Goal: Task Accomplishment & Management: Manage account settings

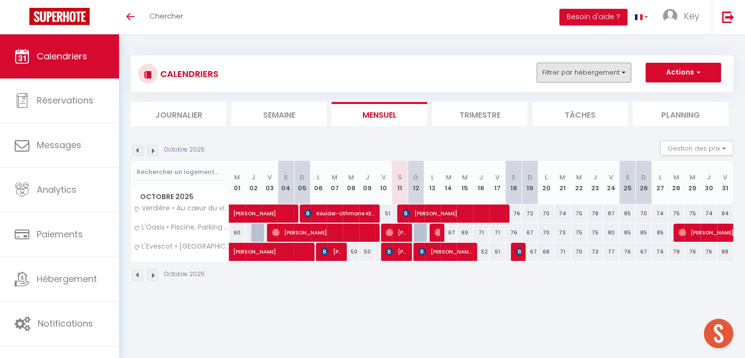
click at [609, 73] on button "Filtrer par hébergement" at bounding box center [584, 73] width 94 height 20
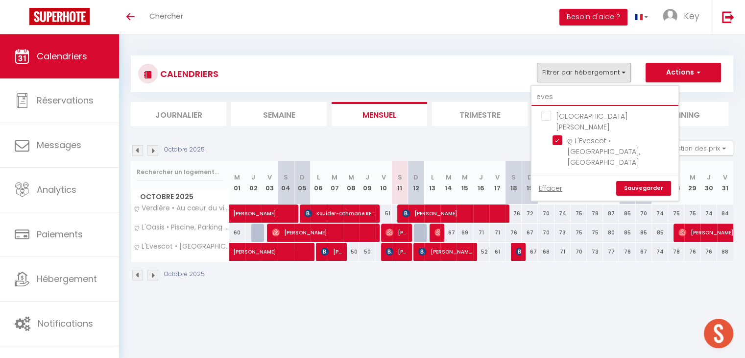
click at [565, 101] on input "eves" at bounding box center [604, 97] width 147 height 18
type input "e"
checkbox input "false"
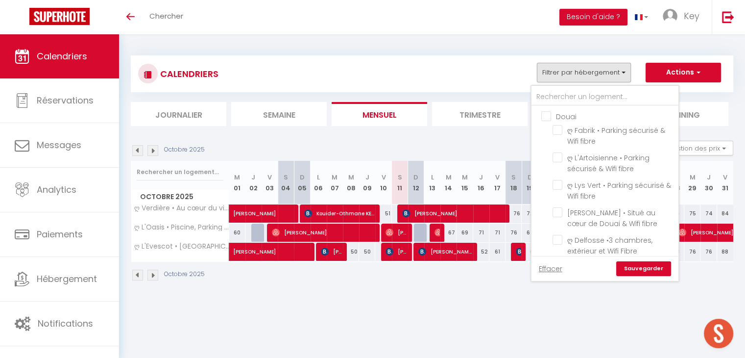
click at [547, 112] on input "Douai" at bounding box center [614, 116] width 147 height 10
checkbox input "true"
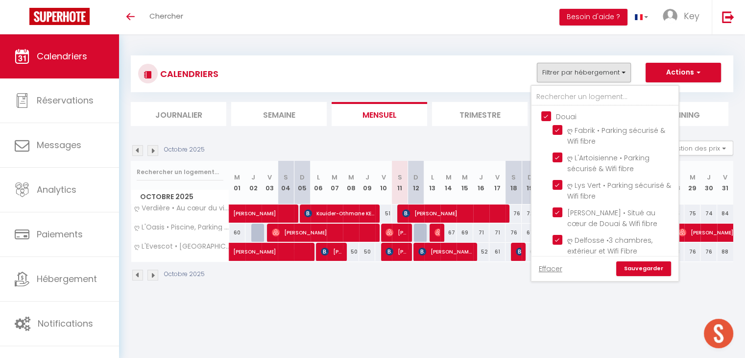
checkbox input "true"
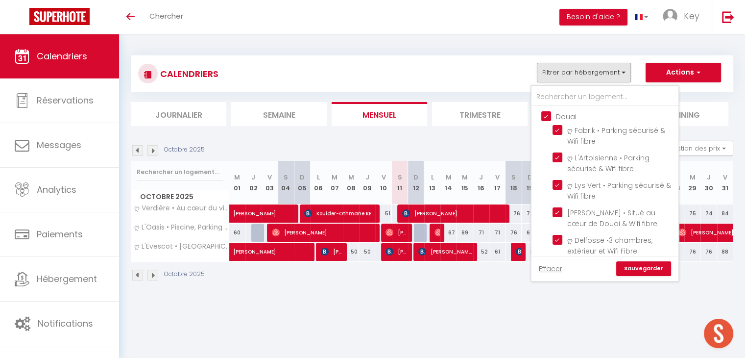
checkbox input "true"
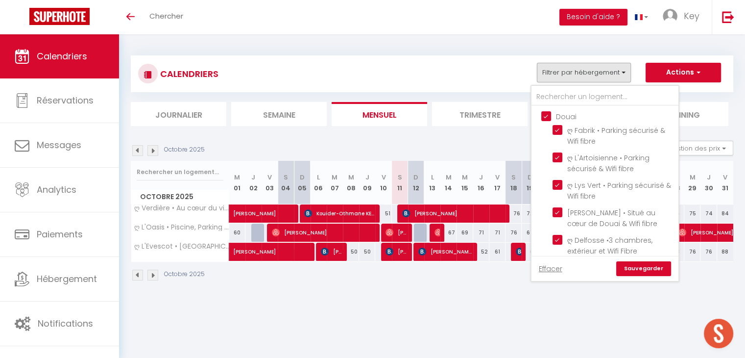
checkbox input "false"
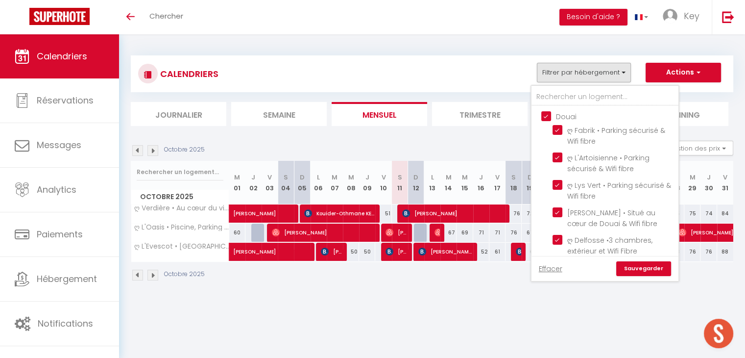
checkbox input "false"
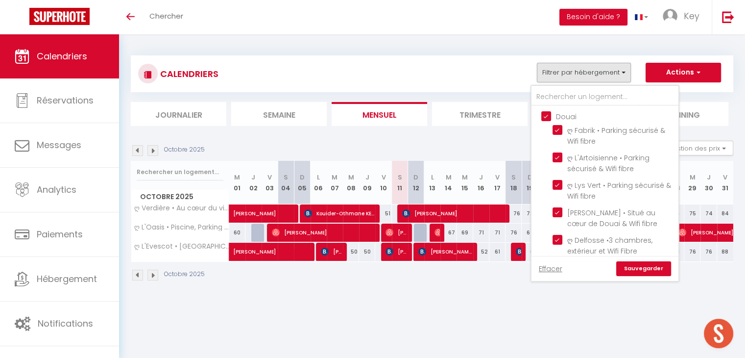
checkbox input "false"
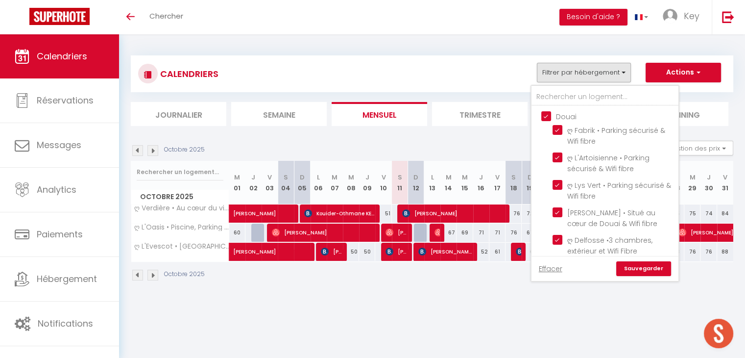
checkbox input "false"
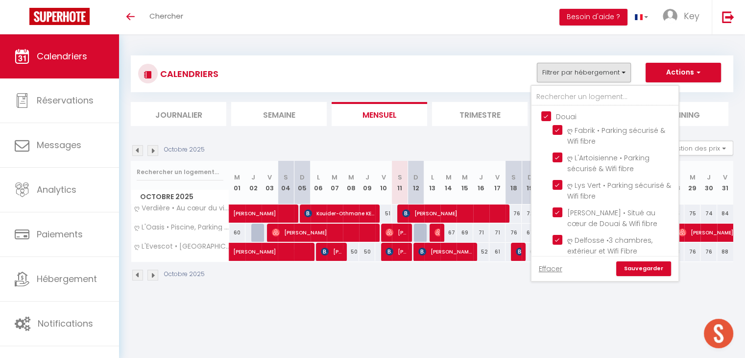
checkbox input "false"
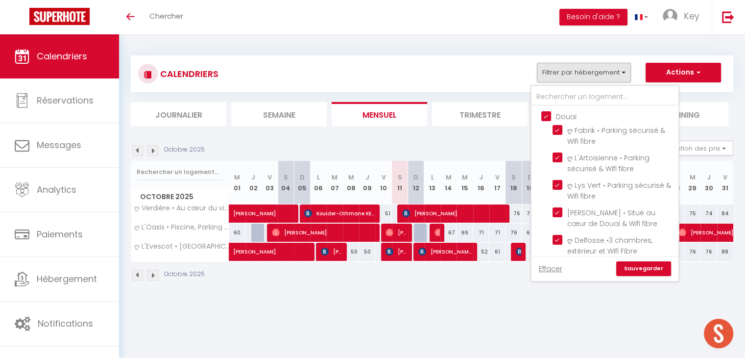
checkbox input "false"
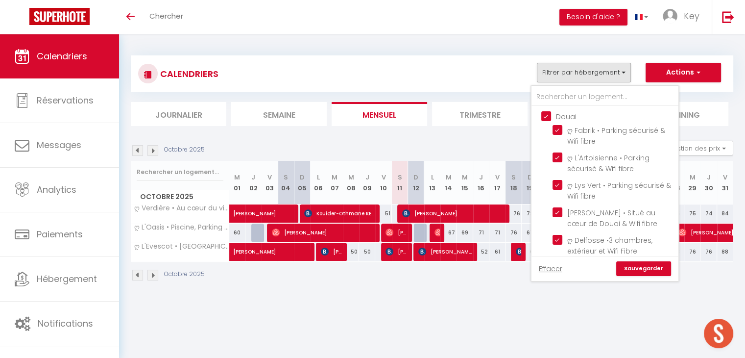
checkbox input "false"
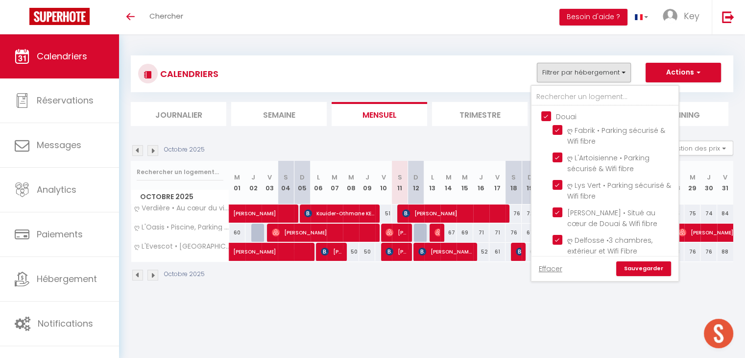
checkbox input "false"
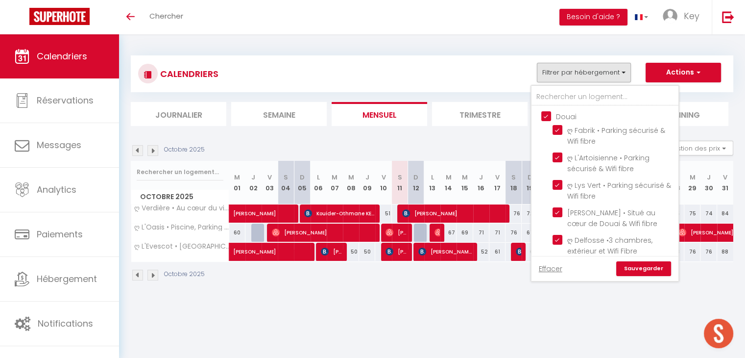
checkbox input "false"
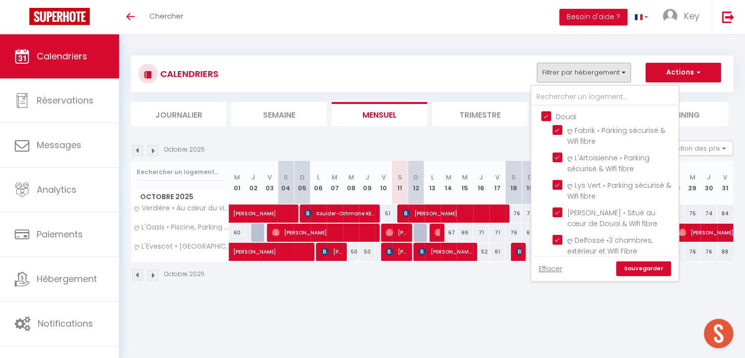
checkbox input "false"
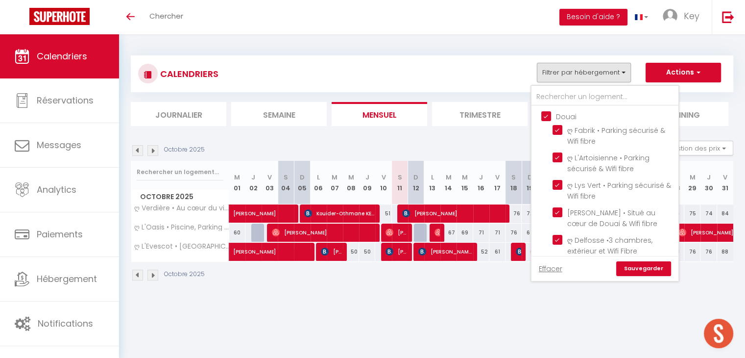
checkbox input "false"
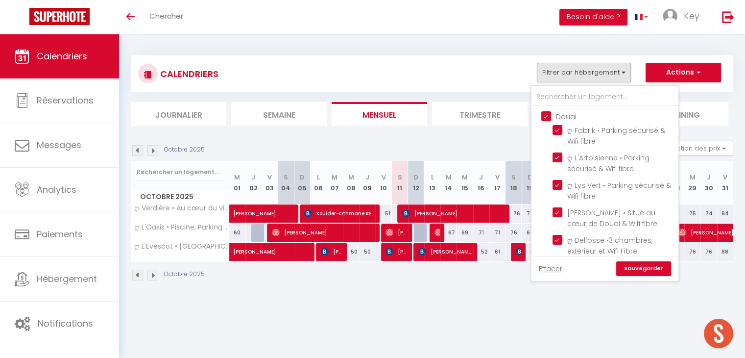
checkbox input "false"
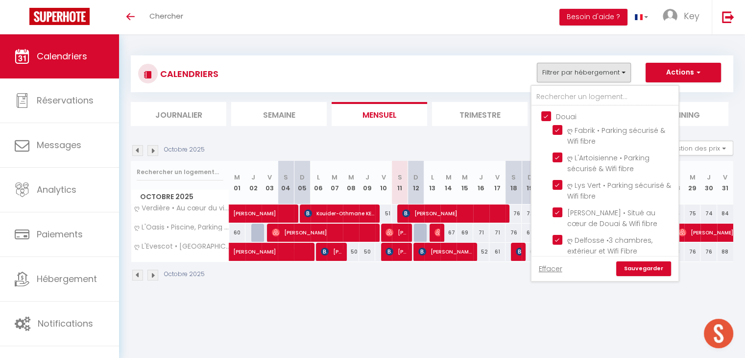
checkbox input "false"
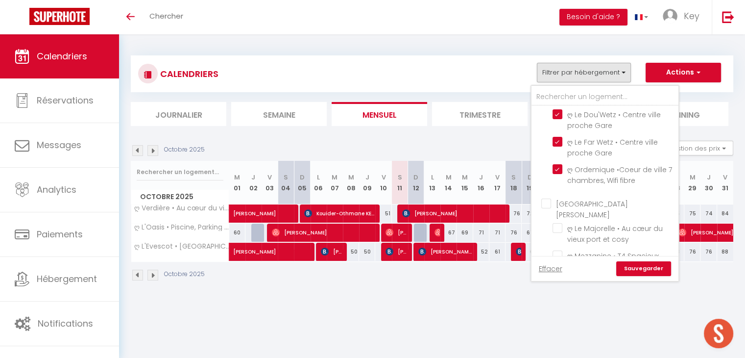
scroll to position [310, 0]
click at [546, 200] on input "La Rochelle" at bounding box center [614, 205] width 147 height 10
checkbox input "true"
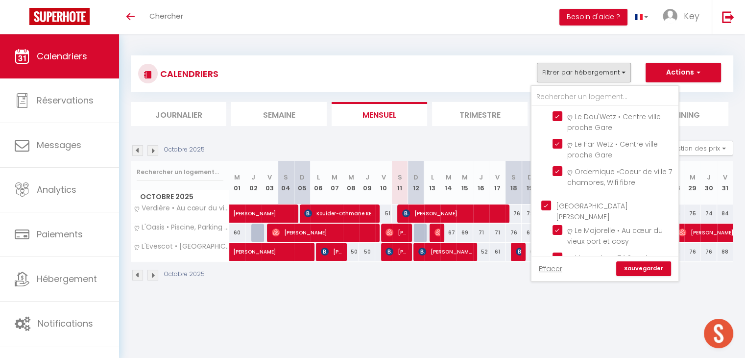
checkbox input "true"
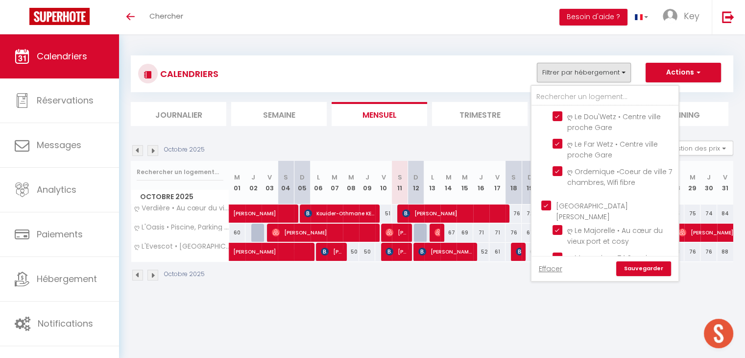
checkbox input "true"
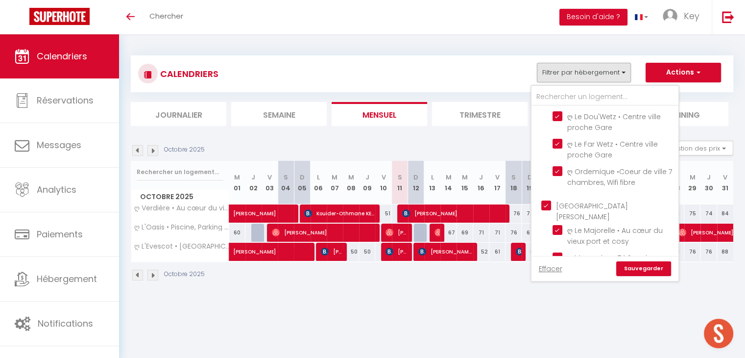
checkbox input "true"
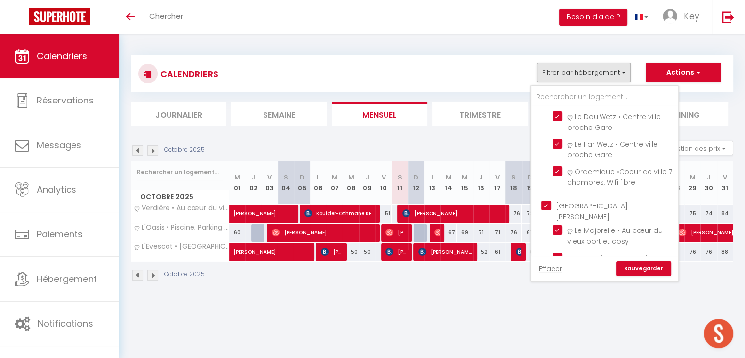
checkbox input "true"
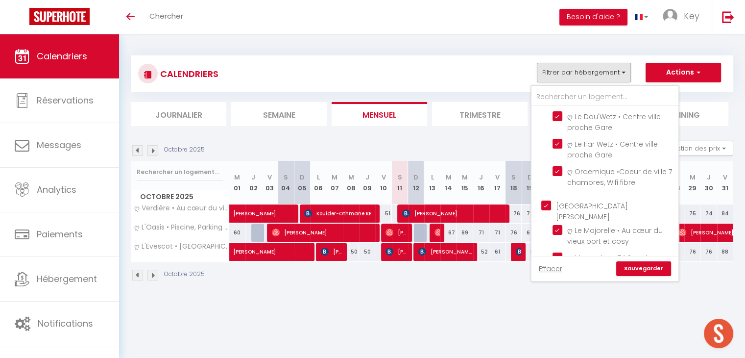
checkbox input "true"
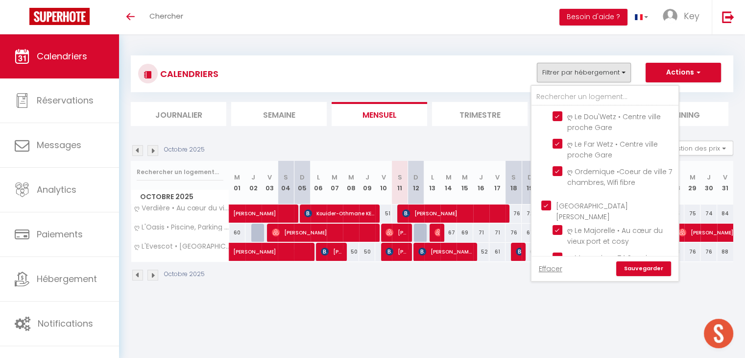
checkbox input "true"
checkbox input "false"
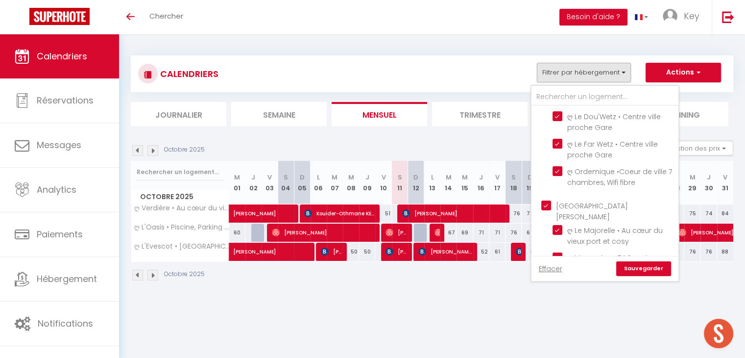
checkbox input "false"
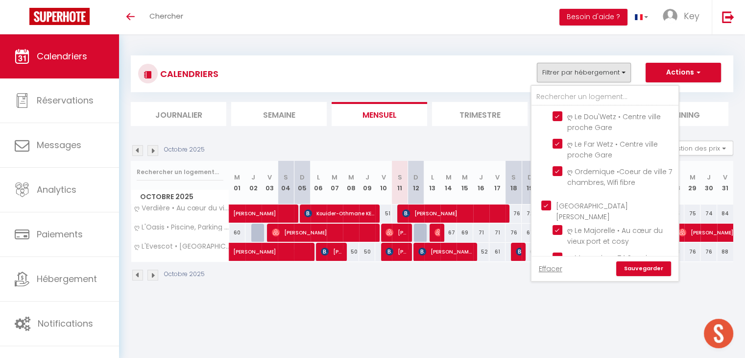
checkbox input "false"
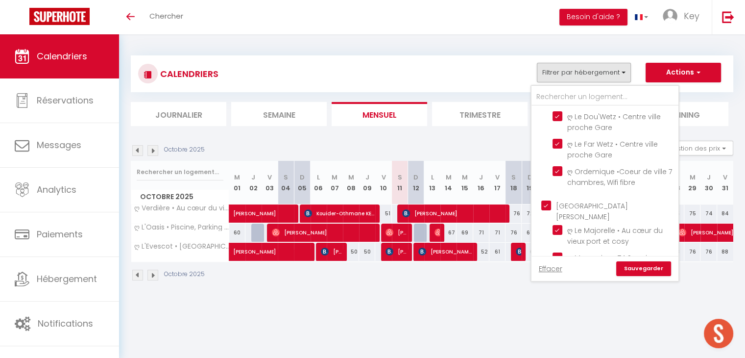
checkbox input "false"
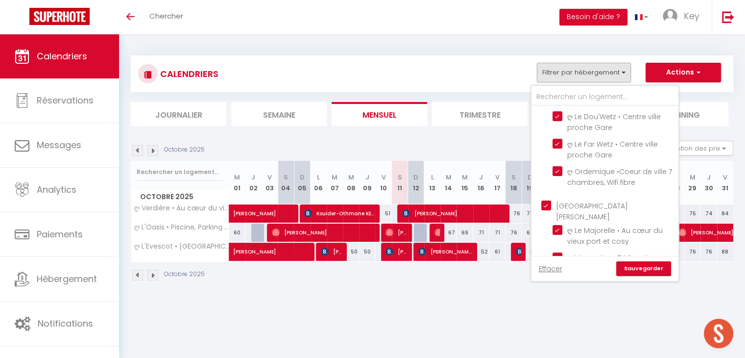
checkbox input "false"
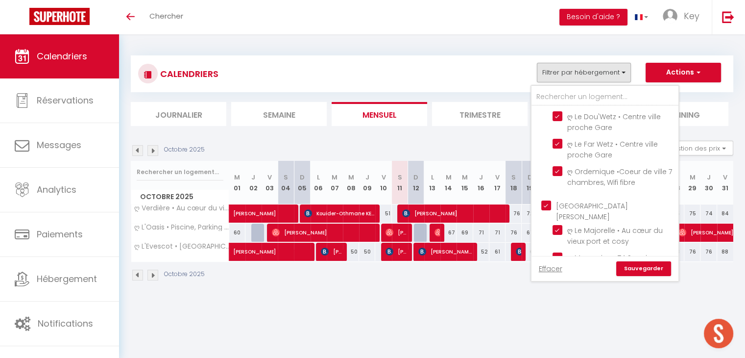
checkbox input "false"
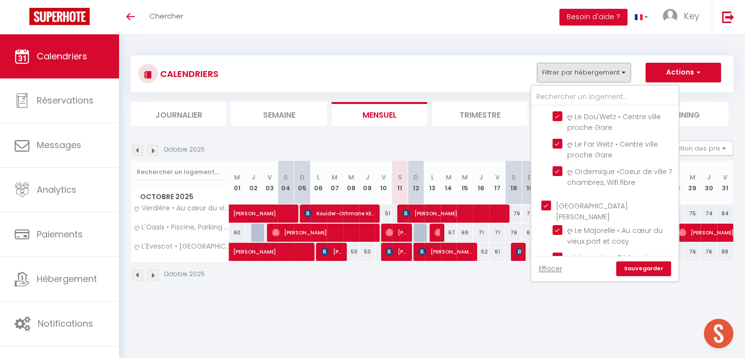
checkbox input "false"
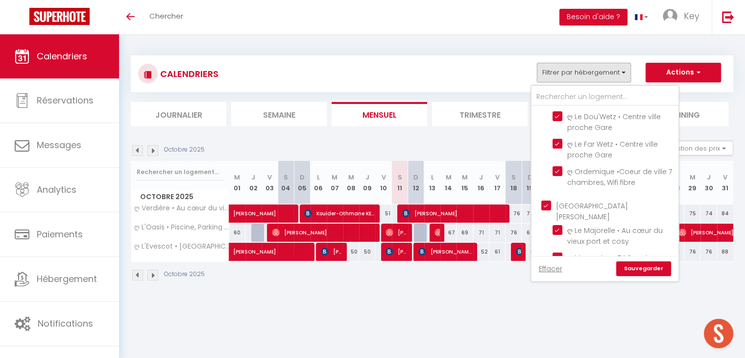
checkbox input "false"
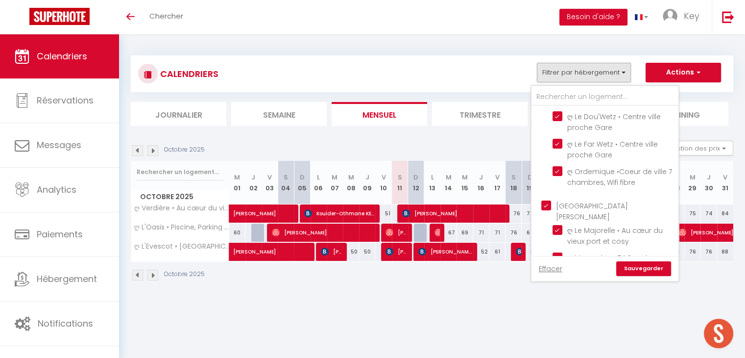
checkbox input "false"
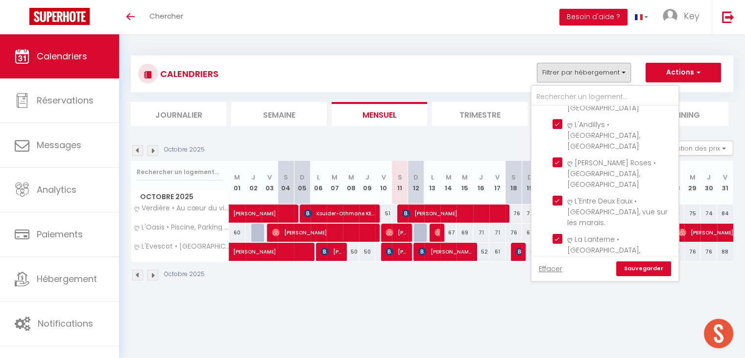
scroll to position [1170, 0]
click at [551, 351] on input "Île de Ré" at bounding box center [614, 356] width 147 height 10
checkbox input "true"
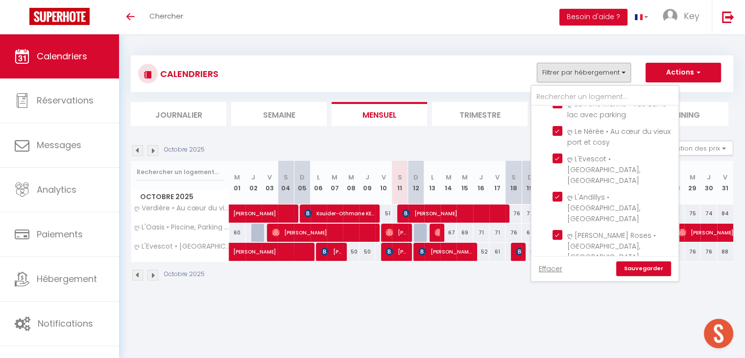
checkbox input "true"
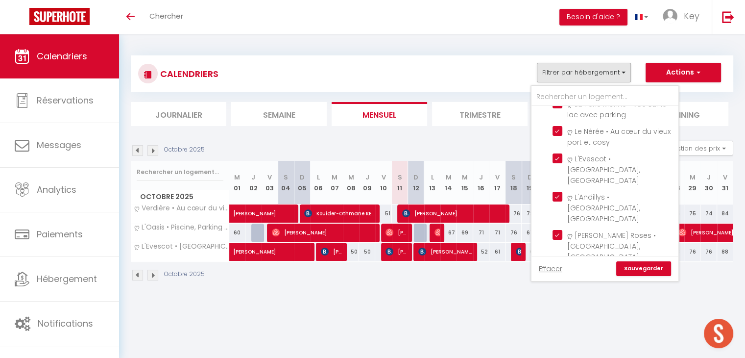
checkbox input "true"
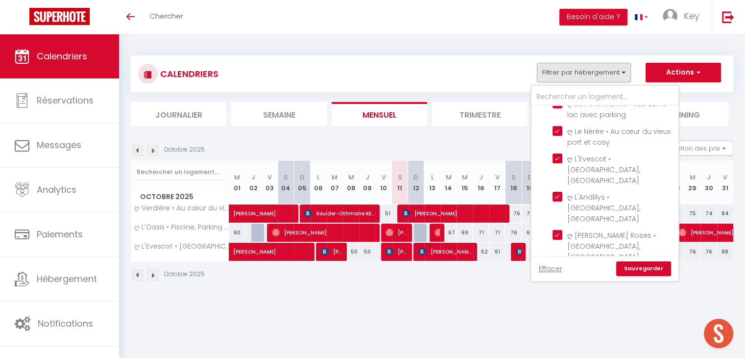
checkbox input "true"
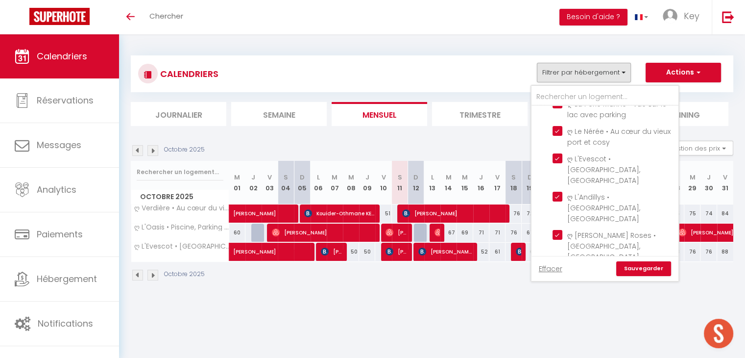
checkbox input "true"
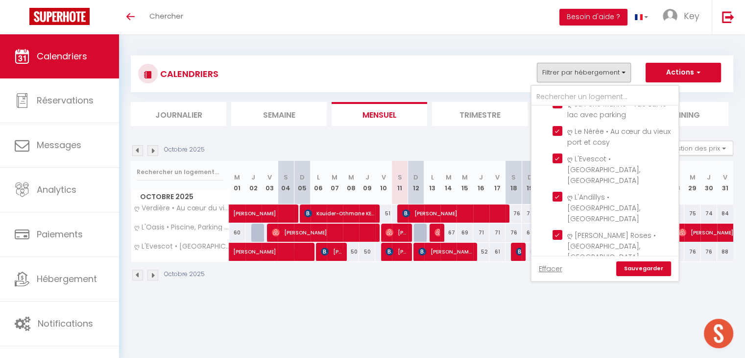
checkbox input "true"
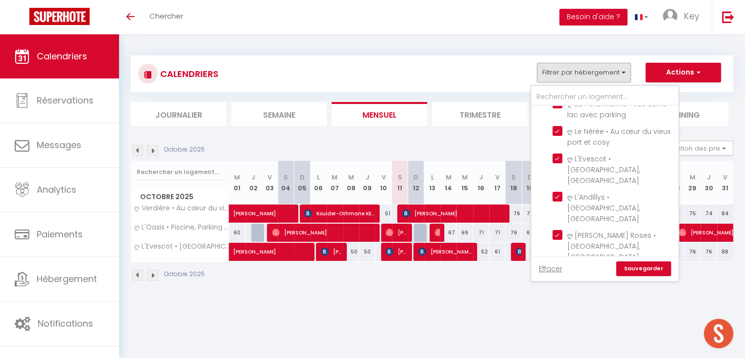
checkbox input "true"
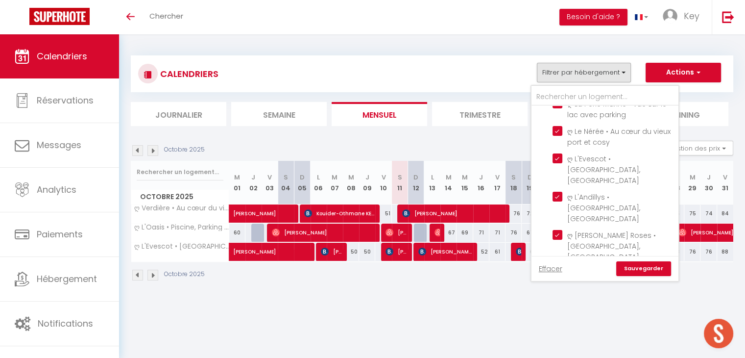
checkbox input "true"
checkbox input "false"
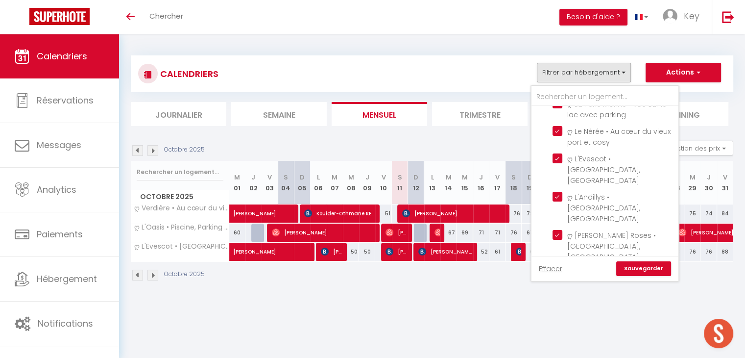
checkbox input "false"
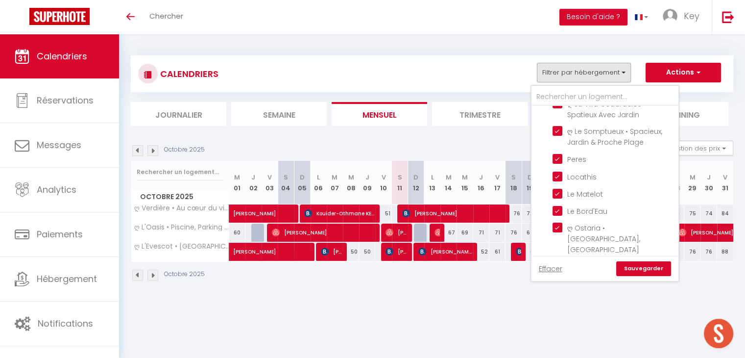
scroll to position [1977, 0]
checkbox input "true"
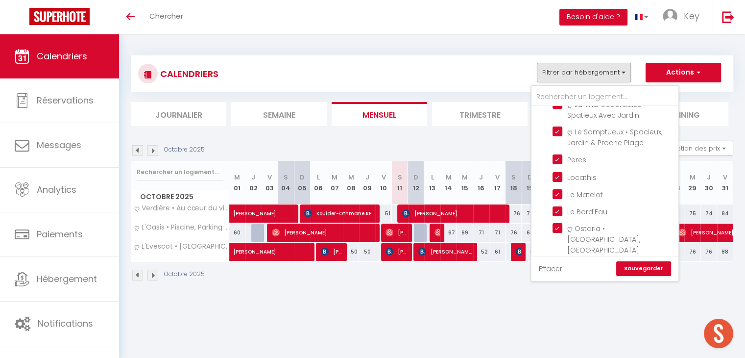
checkbox input "true"
checkbox input "false"
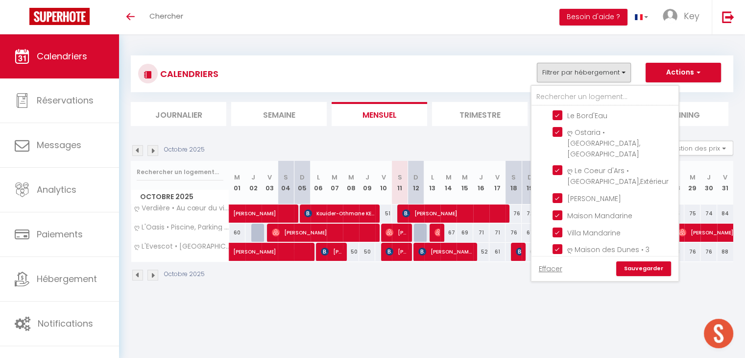
scroll to position [2105, 0]
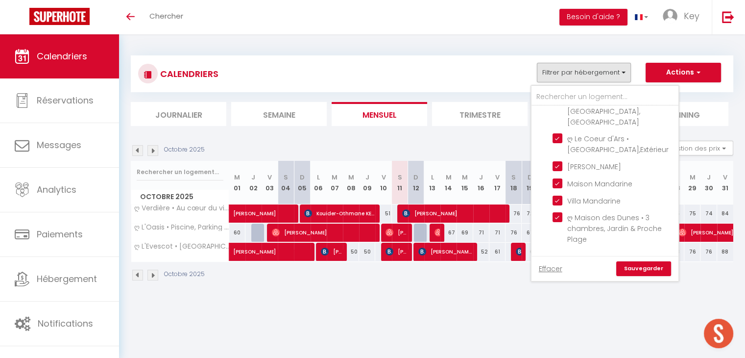
click at [644, 269] on link "Sauvegarder" at bounding box center [643, 268] width 55 height 15
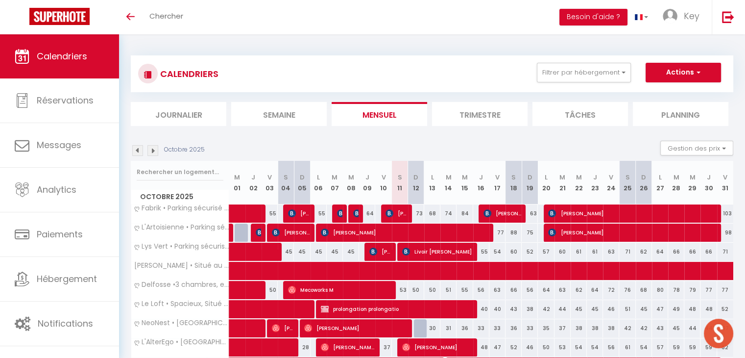
click at [196, 115] on li "Journalier" at bounding box center [179, 114] width 96 height 24
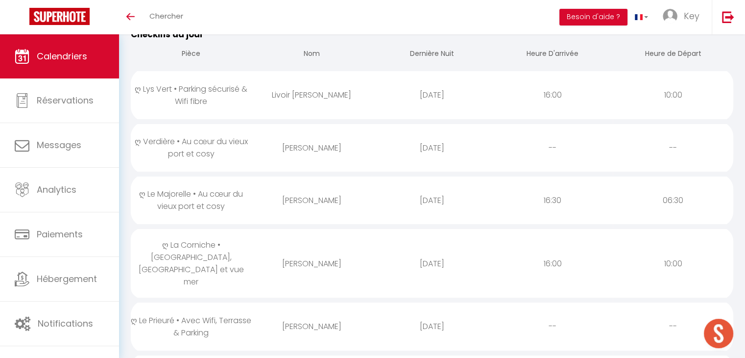
scroll to position [129, 0]
click at [328, 89] on div "Livoir Thierry" at bounding box center [311, 95] width 121 height 32
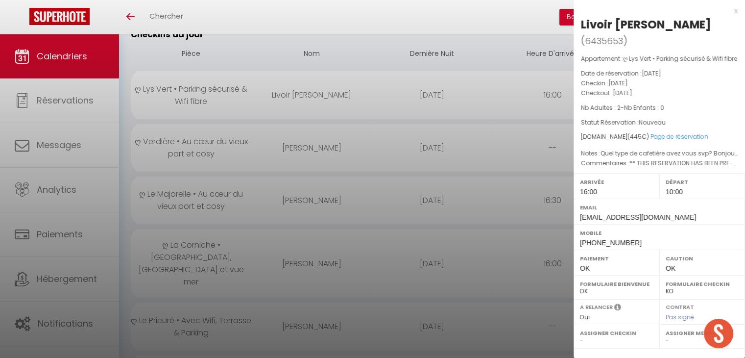
click at [516, 153] on div at bounding box center [372, 179] width 745 height 358
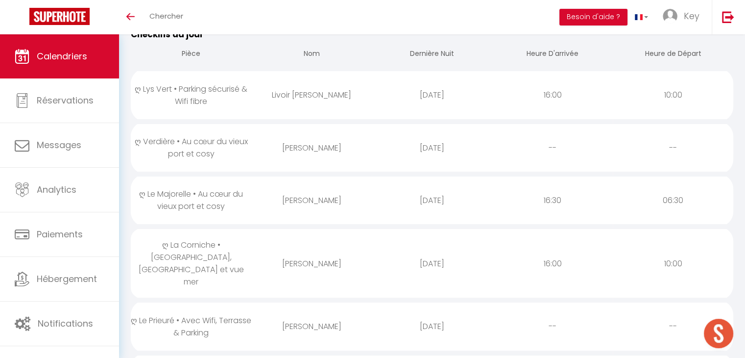
click at [318, 144] on div "Peter Fitzjohn" at bounding box center [311, 148] width 121 height 32
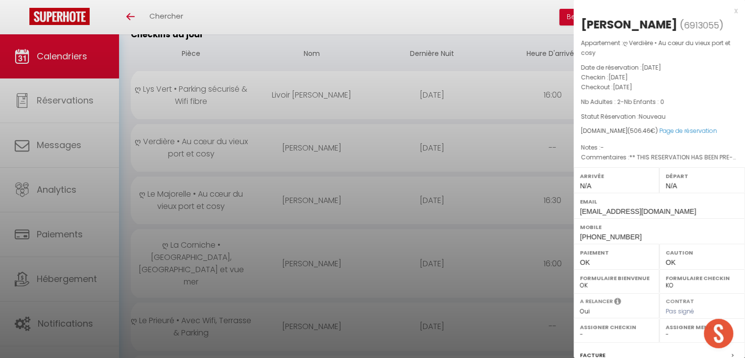
click at [417, 161] on div at bounding box center [372, 179] width 745 height 358
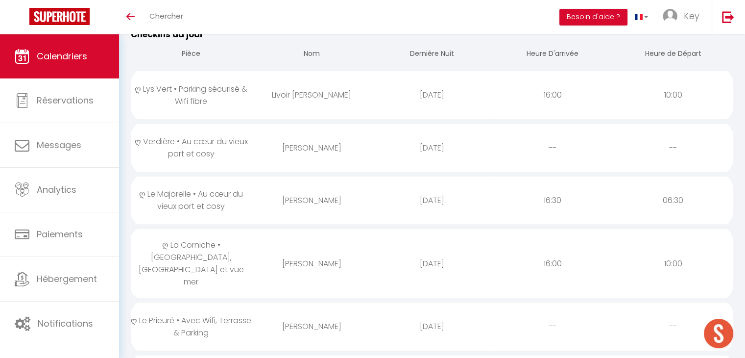
click at [326, 196] on div "Pierre Wyss" at bounding box center [311, 200] width 121 height 32
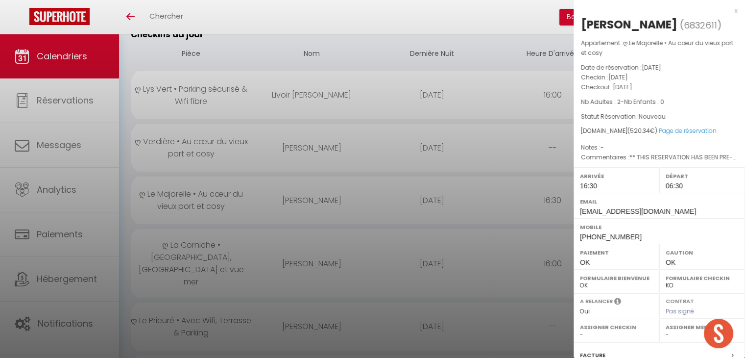
click at [326, 196] on div at bounding box center [372, 179] width 745 height 358
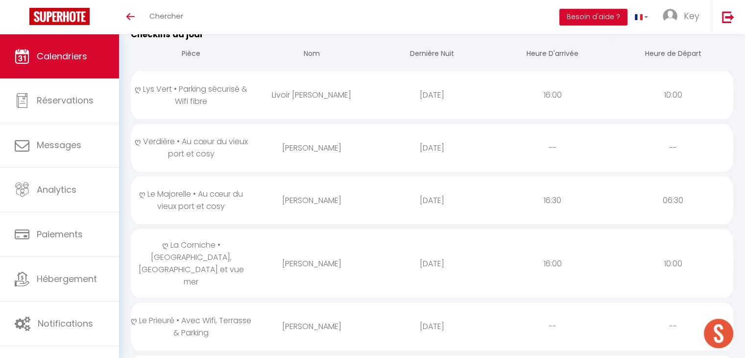
click at [313, 249] on div "Yves Calvez" at bounding box center [311, 263] width 121 height 32
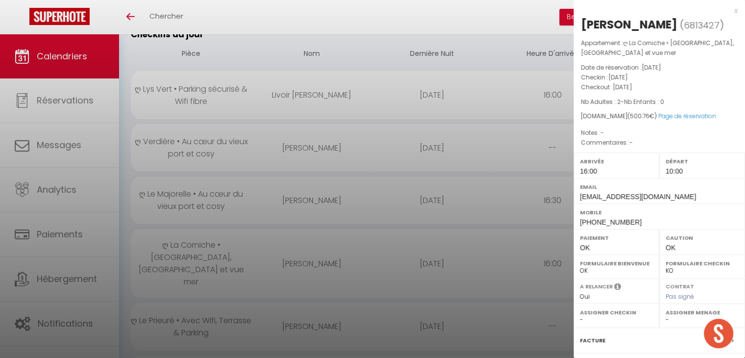
click at [313, 249] on div at bounding box center [372, 179] width 745 height 358
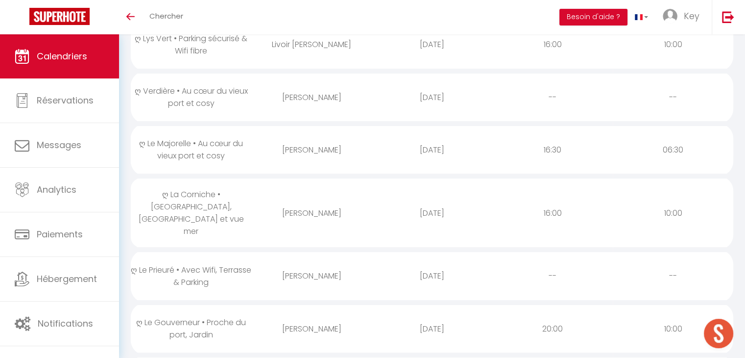
scroll to position [180, 0]
click at [314, 259] on div "GAELLE LAVOUE" at bounding box center [311, 275] width 121 height 32
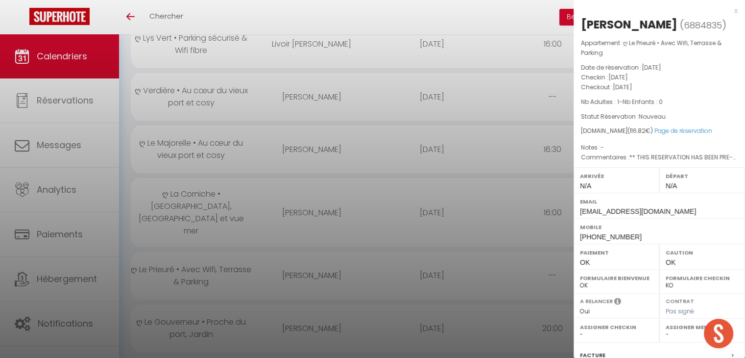
click at [314, 251] on div at bounding box center [372, 179] width 745 height 358
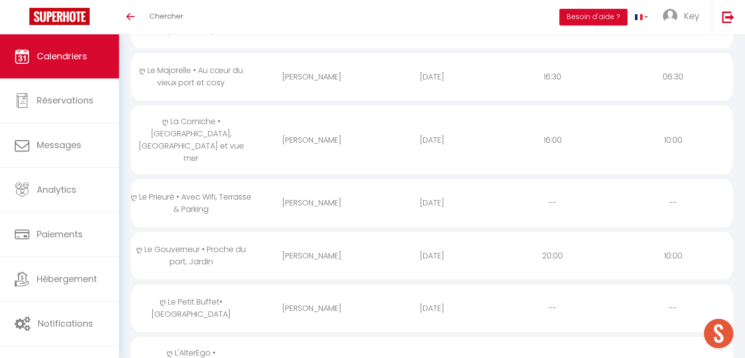
scroll to position [253, 0]
click at [316, 240] on div "Karine Godefroy" at bounding box center [311, 256] width 121 height 32
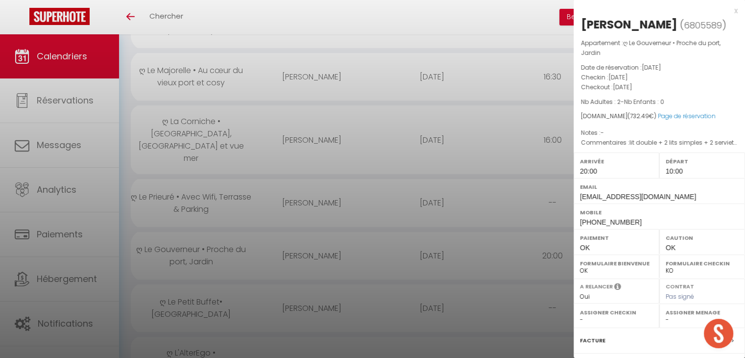
click at [316, 234] on div at bounding box center [372, 179] width 745 height 358
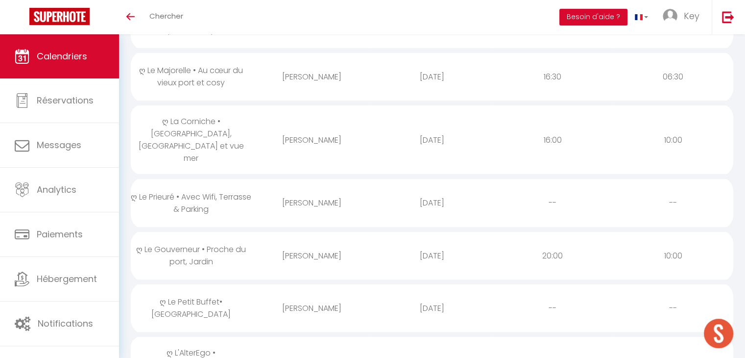
scroll to position [309, 0]
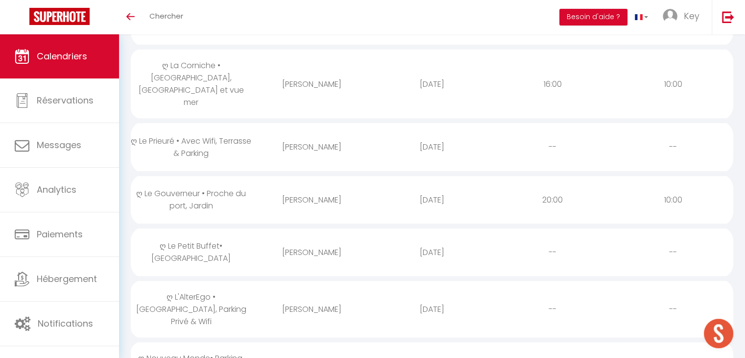
click at [314, 236] on div "Stéphanie Théry" at bounding box center [311, 252] width 121 height 32
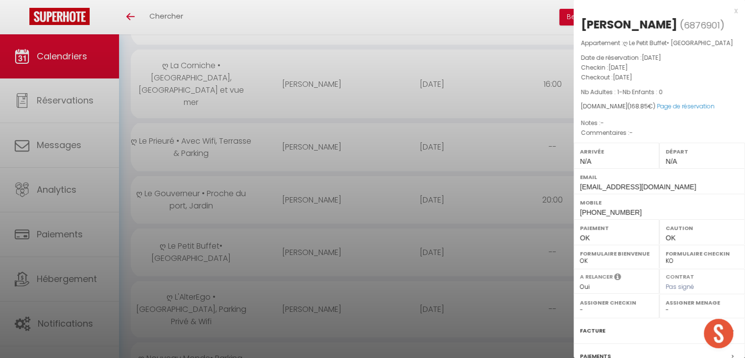
click at [314, 230] on div at bounding box center [372, 179] width 745 height 358
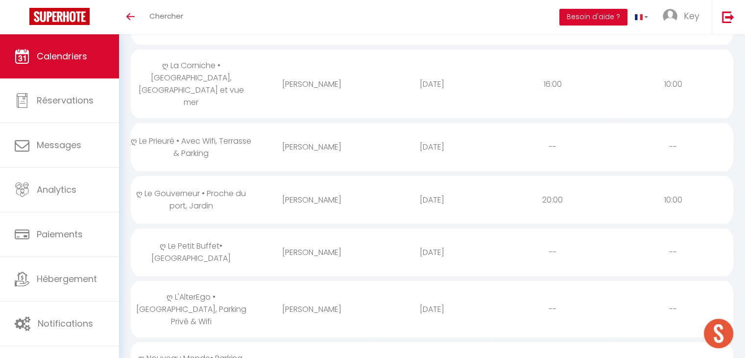
click at [303, 293] on div "Sarah Prévert" at bounding box center [311, 309] width 121 height 32
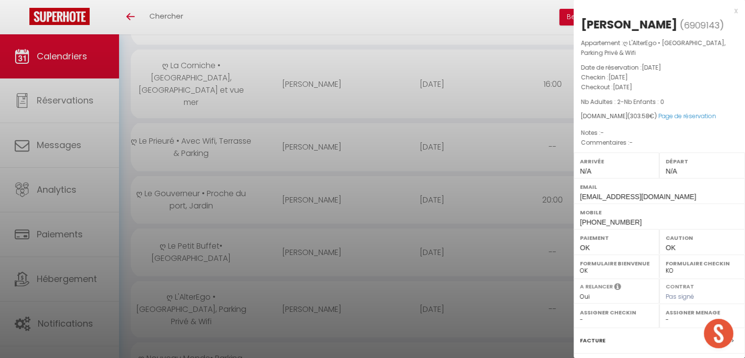
click at [326, 242] on div at bounding box center [372, 179] width 745 height 358
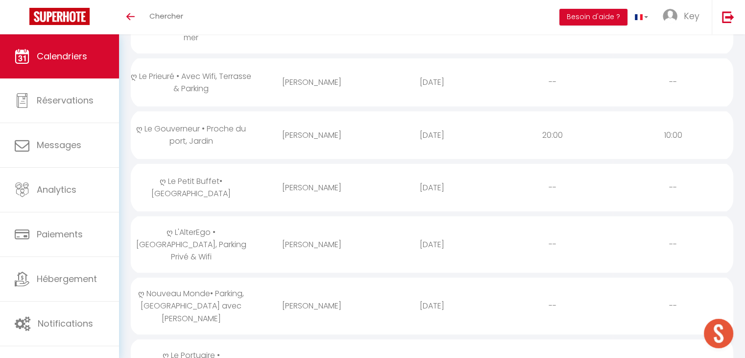
scroll to position [374, 0]
click at [314, 289] on div "Gunther Bouillaud" at bounding box center [311, 305] width 121 height 32
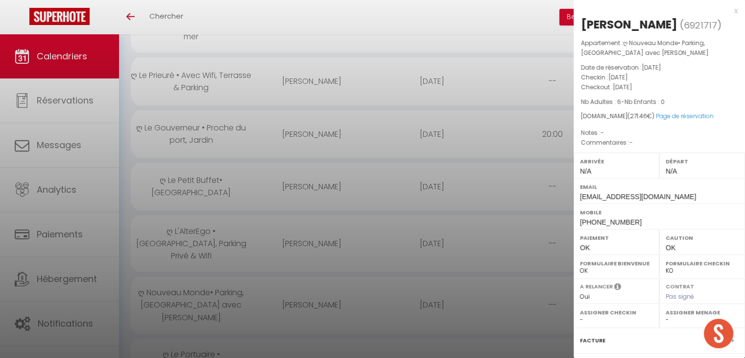
click at [314, 261] on div at bounding box center [372, 179] width 745 height 358
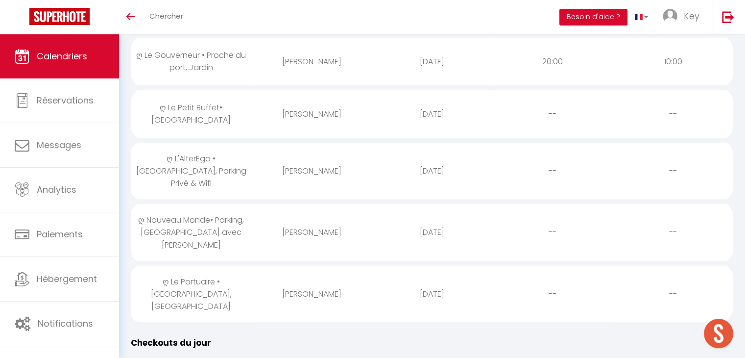
scroll to position [450, 0]
click at [314, 275] on div "Albert Pacory" at bounding box center [311, 291] width 121 height 32
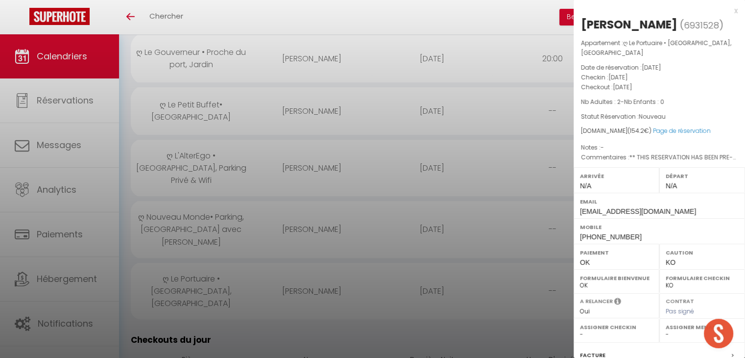
click at [314, 242] on div at bounding box center [372, 179] width 745 height 358
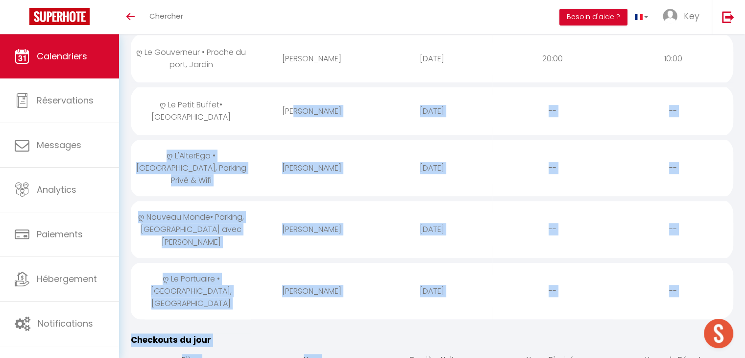
drag, startPoint x: 344, startPoint y: 219, endPoint x: 294, endPoint y: 59, distance: 168.4
click at [294, 59] on div "Checkins du jour Pièce Nom Dernière Nuit Heure D'arrivée Heure de Départ ღ Lys …" at bounding box center [431, 227] width 615 height 1055
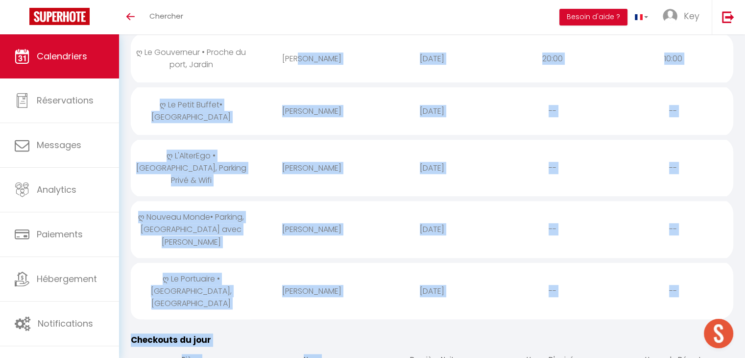
click at [372, 95] on div "2025-10-13" at bounding box center [432, 111] width 121 height 32
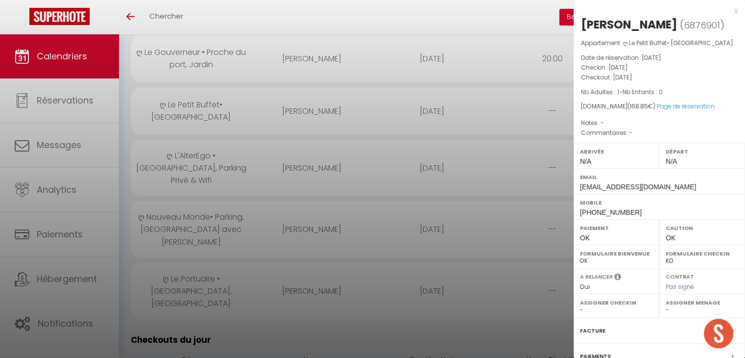
click at [728, 13] on div "x" at bounding box center [656, 11] width 164 height 12
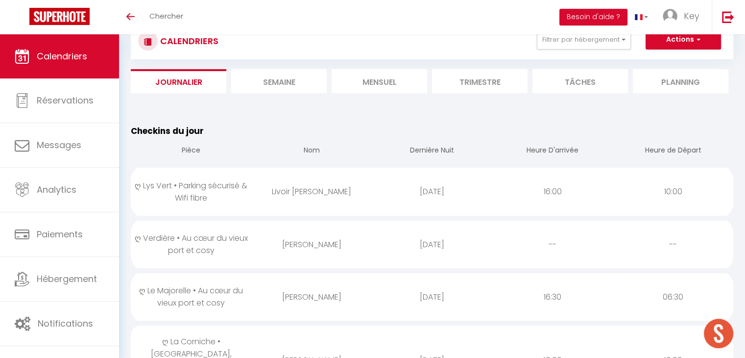
scroll to position [0, 0]
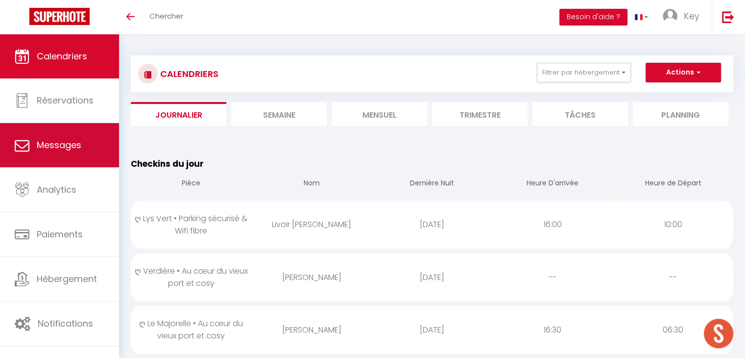
click at [86, 136] on link "Messages" at bounding box center [59, 145] width 119 height 44
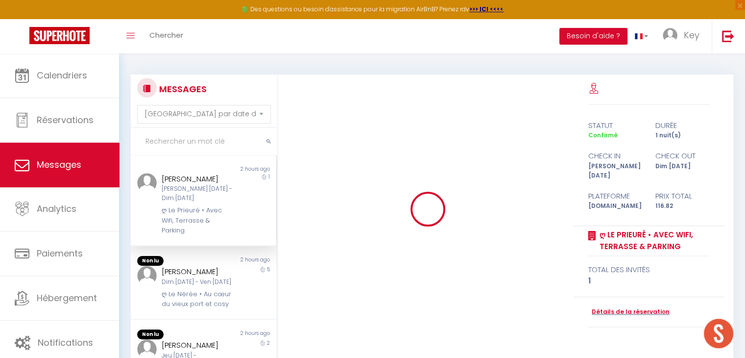
click at [181, 139] on input "text" at bounding box center [204, 141] width 146 height 27
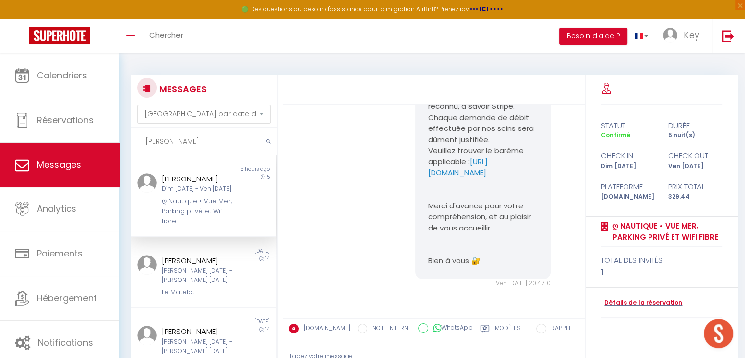
scroll to position [1473, 0]
click at [194, 183] on div "Lucie Boulesteix" at bounding box center [198, 179] width 72 height 12
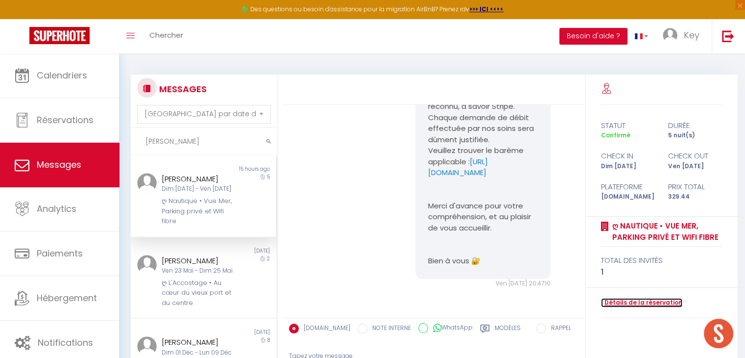
click at [624, 300] on link "Détails de la réservation" at bounding box center [641, 302] width 81 height 9
